Goal: Information Seeking & Learning: Learn about a topic

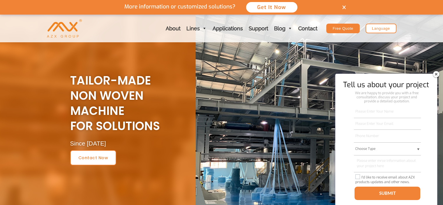
click at [221, 24] on link "Applications" at bounding box center [228, 29] width 36 height 28
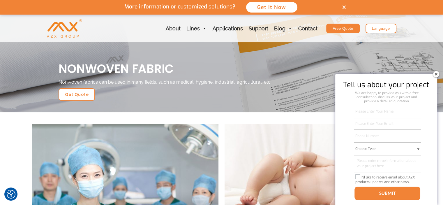
click at [9, 137] on section "More Medical Fabric More Hygiene Fabric" at bounding box center [221, 189] width 443 height 136
click at [10, 155] on section "More Medical Fabric More Hygiene Fabric" at bounding box center [221, 189] width 443 height 136
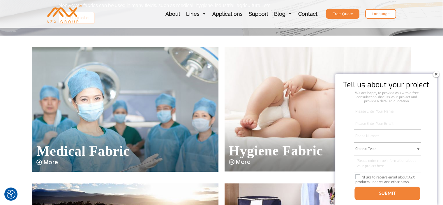
scroll to position [77, 0]
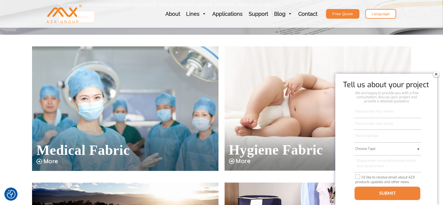
click at [220, 119] on div "More Medical Fabric" at bounding box center [125, 111] width 192 height 136
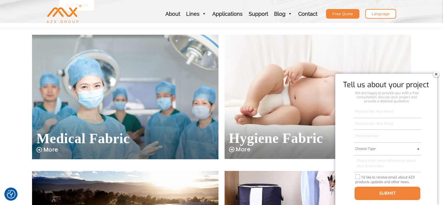
click at [0, 61] on section "More Medical Fabric More Hygiene Fabric" at bounding box center [221, 100] width 443 height 136
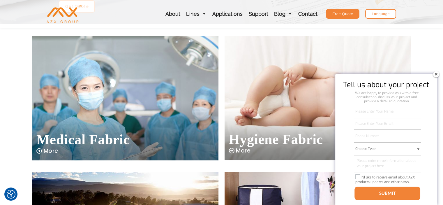
scroll to position [87, 0]
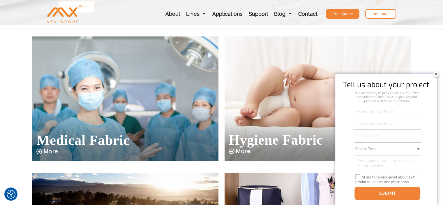
click at [20, 68] on section "More Medical Fabric More Hygiene Fabric" at bounding box center [221, 101] width 443 height 136
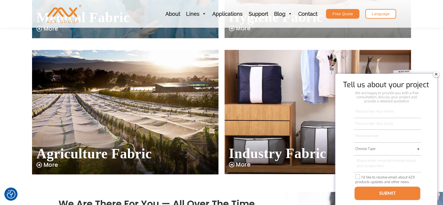
scroll to position [0, 0]
